Goal: Obtain resource: Obtain resource

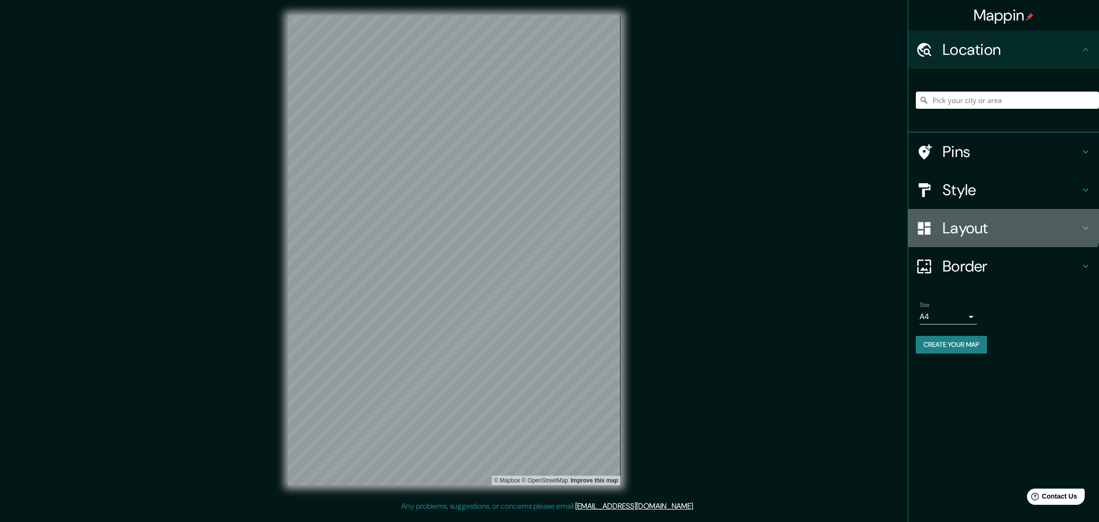
click at [978, 209] on div "Layout" at bounding box center [1003, 228] width 191 height 38
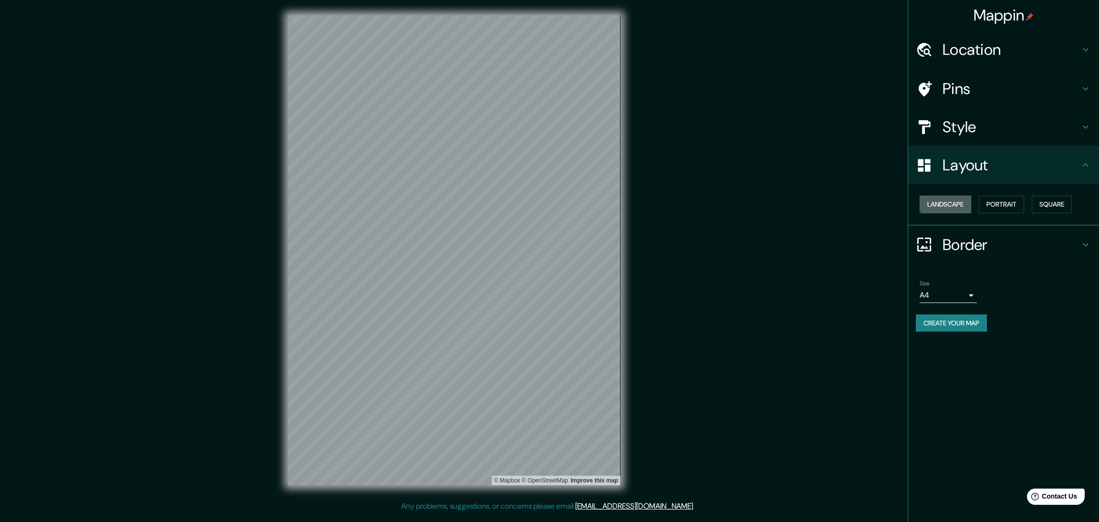
click at [948, 196] on button "Landscape" at bounding box center [946, 205] width 52 height 18
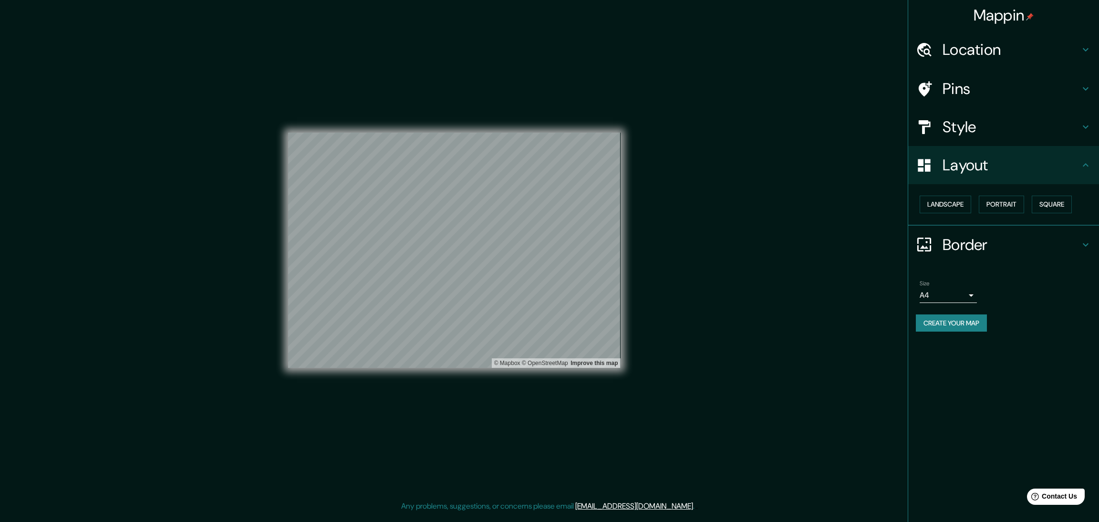
click at [966, 314] on button "Create your map" at bounding box center [951, 323] width 71 height 18
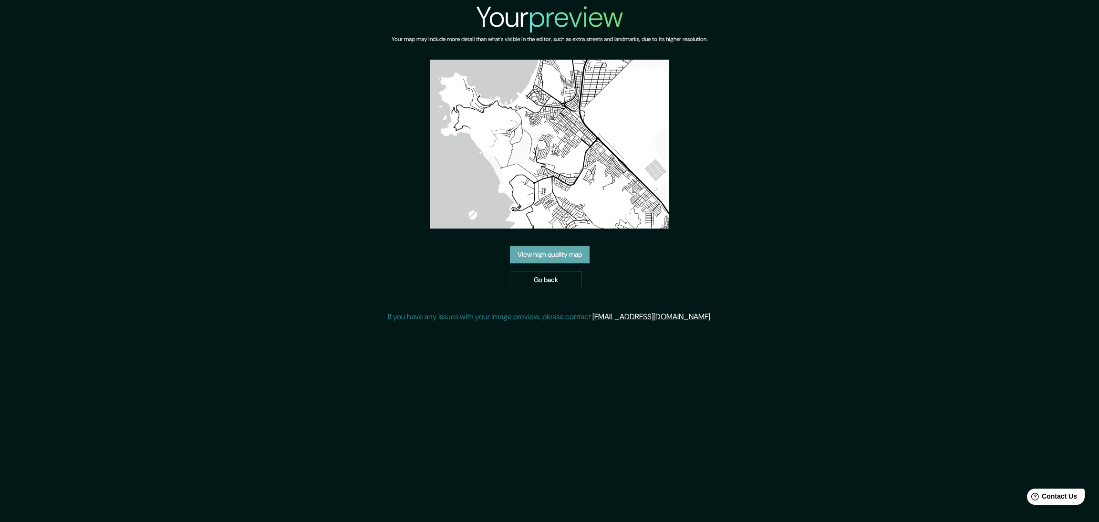
click at [573, 246] on link "View high quality map" at bounding box center [550, 255] width 80 height 18
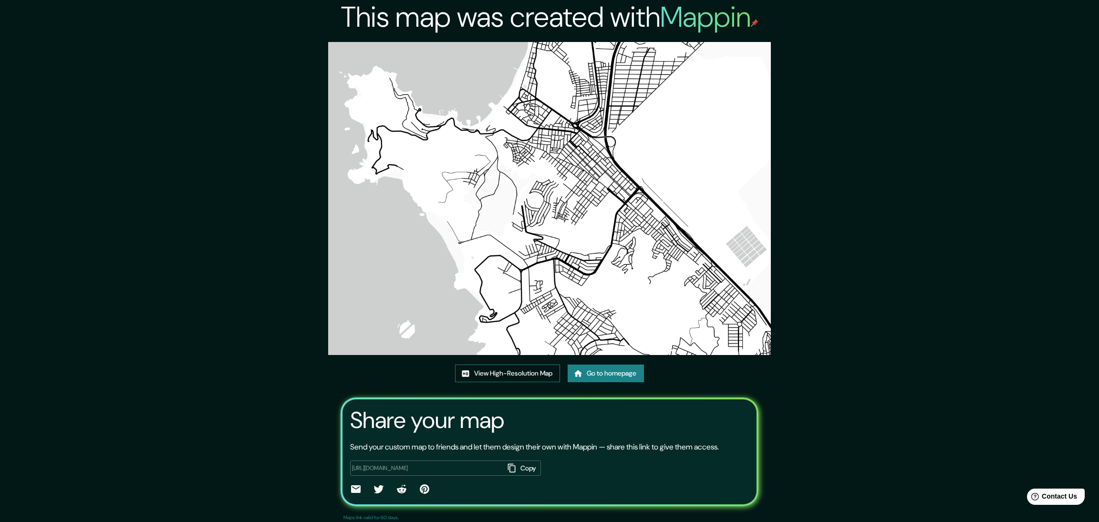
click at [513, 364] on link "View High-Resolution Map" at bounding box center [507, 373] width 105 height 18
